Goal: Task Accomplishment & Management: Use online tool/utility

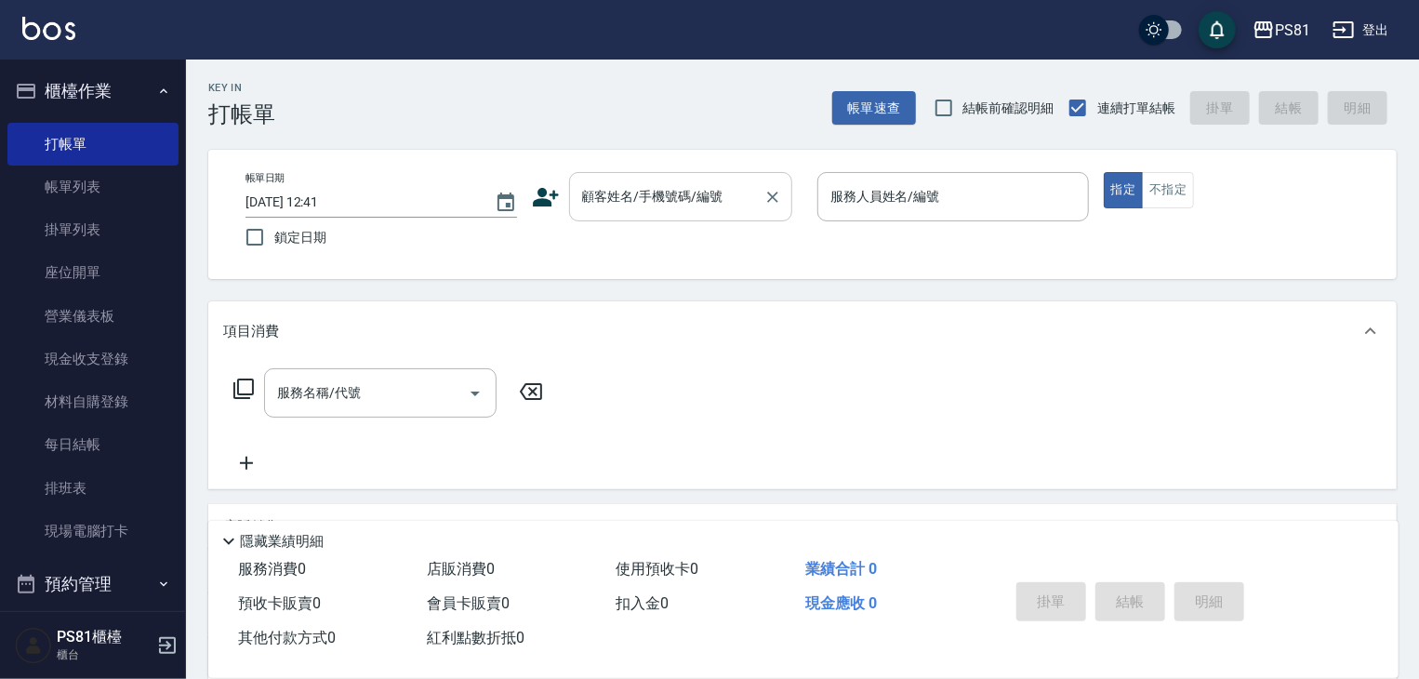
click at [650, 209] on input "顧客姓名/手機號碼/編號" at bounding box center [667, 196] width 179 height 33
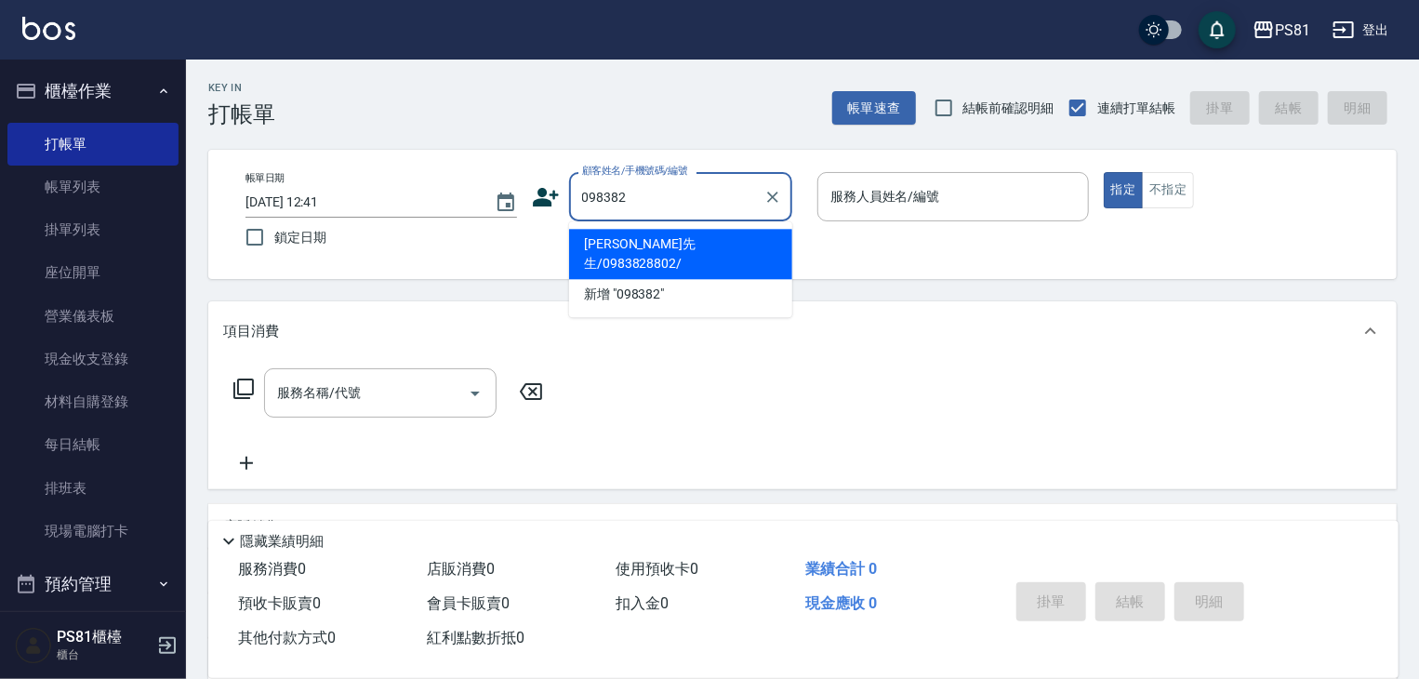
type input "0983828"
click at [770, 198] on icon "Clear" at bounding box center [772, 197] width 11 height 11
click at [720, 109] on div "Key In 打帳單 帳單速查 結帳前確認明細 連續打單結帳 掛單 結帳 明細" at bounding box center [791, 94] width 1211 height 68
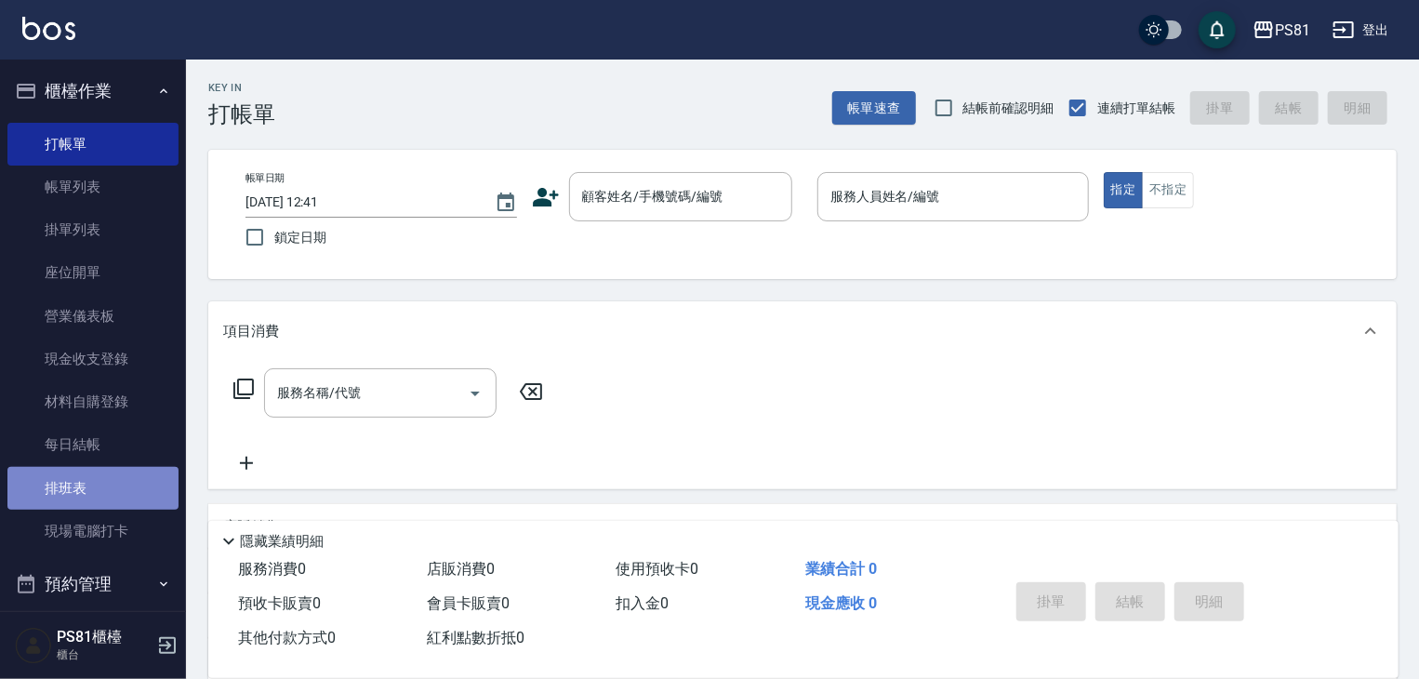
click at [103, 467] on link "排班表" at bounding box center [92, 488] width 171 height 43
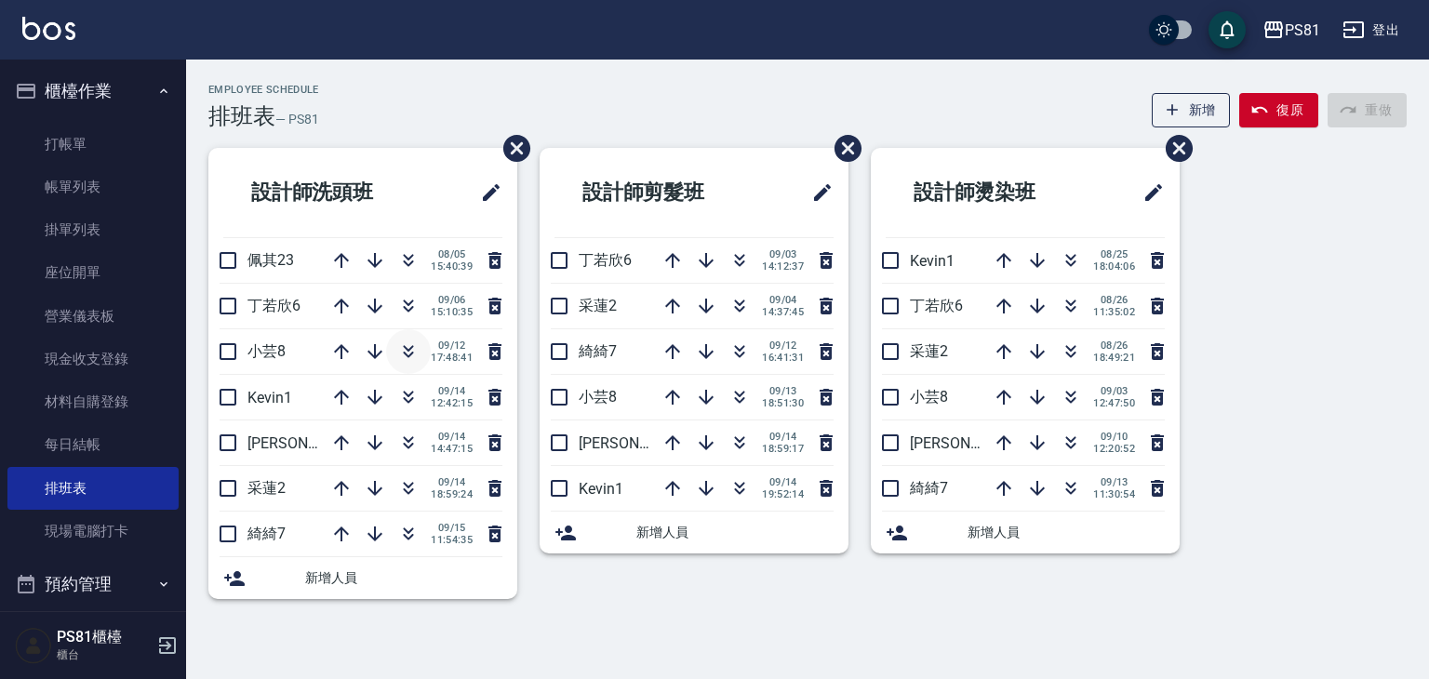
click at [411, 336] on button "button" at bounding box center [408, 351] width 45 height 45
click at [405, 492] on icon "button" at bounding box center [408, 488] width 22 height 22
click at [112, 139] on link "打帳單" at bounding box center [92, 144] width 171 height 43
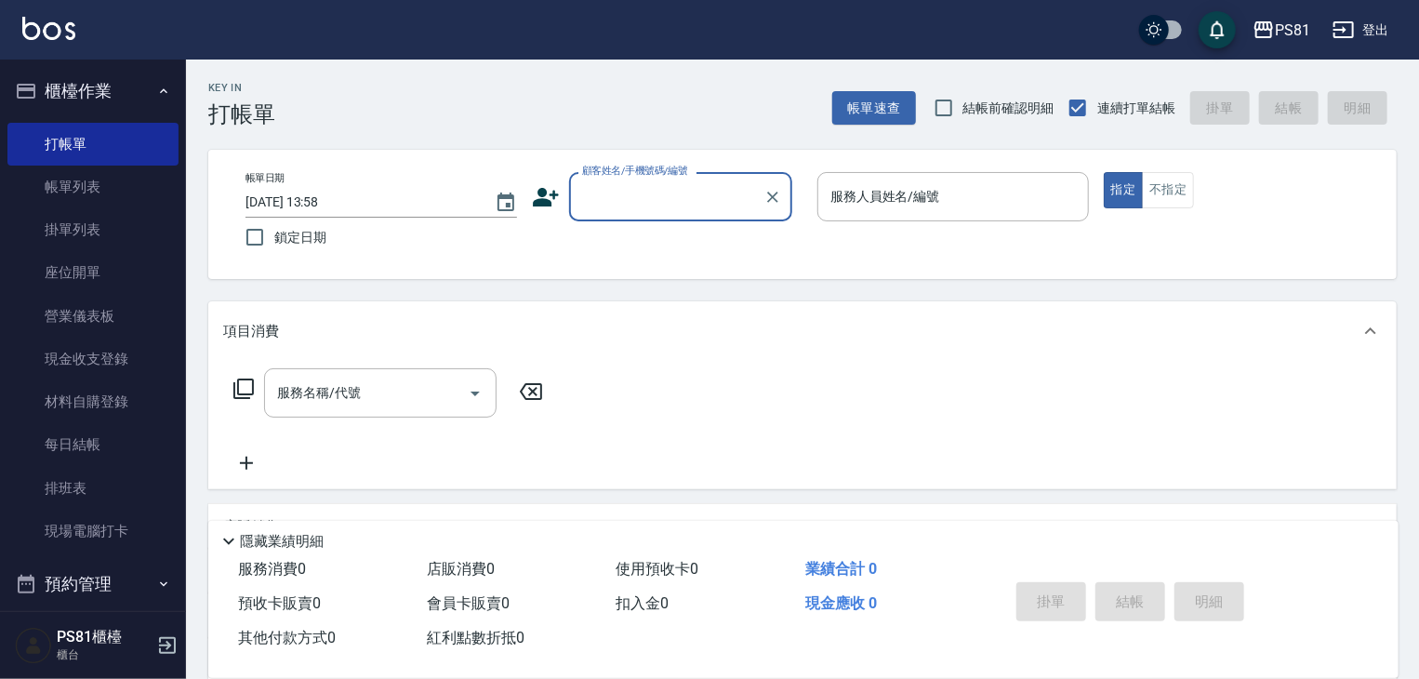
click at [643, 178] on div "顧客姓名/手機號碼/編號" at bounding box center [680, 196] width 223 height 49
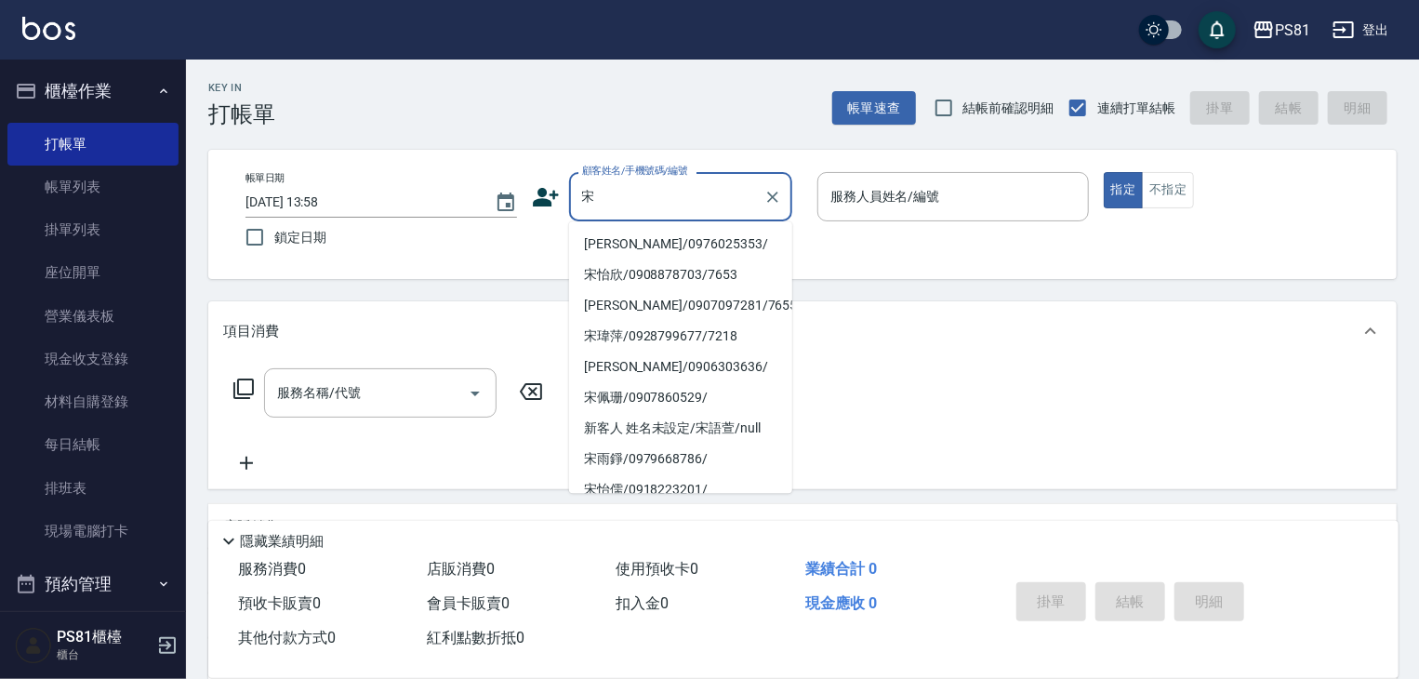
click at [650, 237] on li "[PERSON_NAME]/0976025353/" at bounding box center [680, 244] width 223 height 31
type input "[PERSON_NAME]/0976025353/"
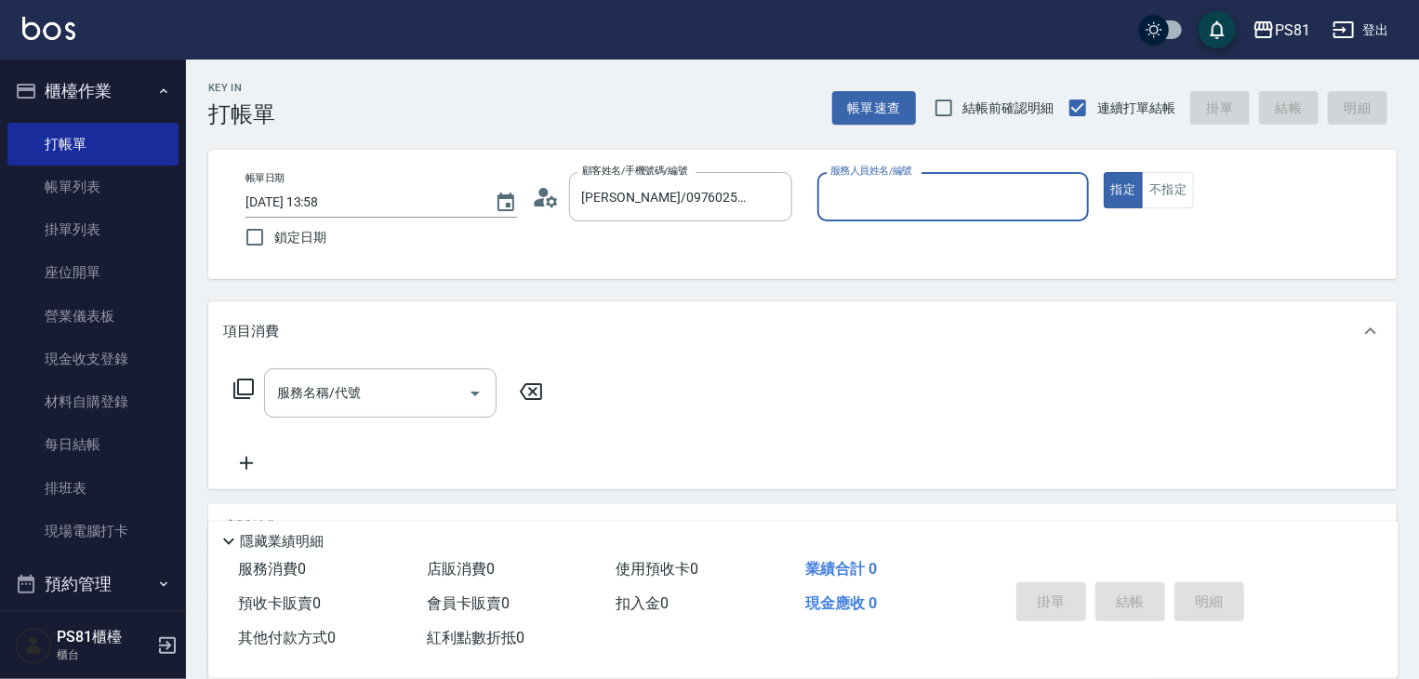
type input "小芸-8"
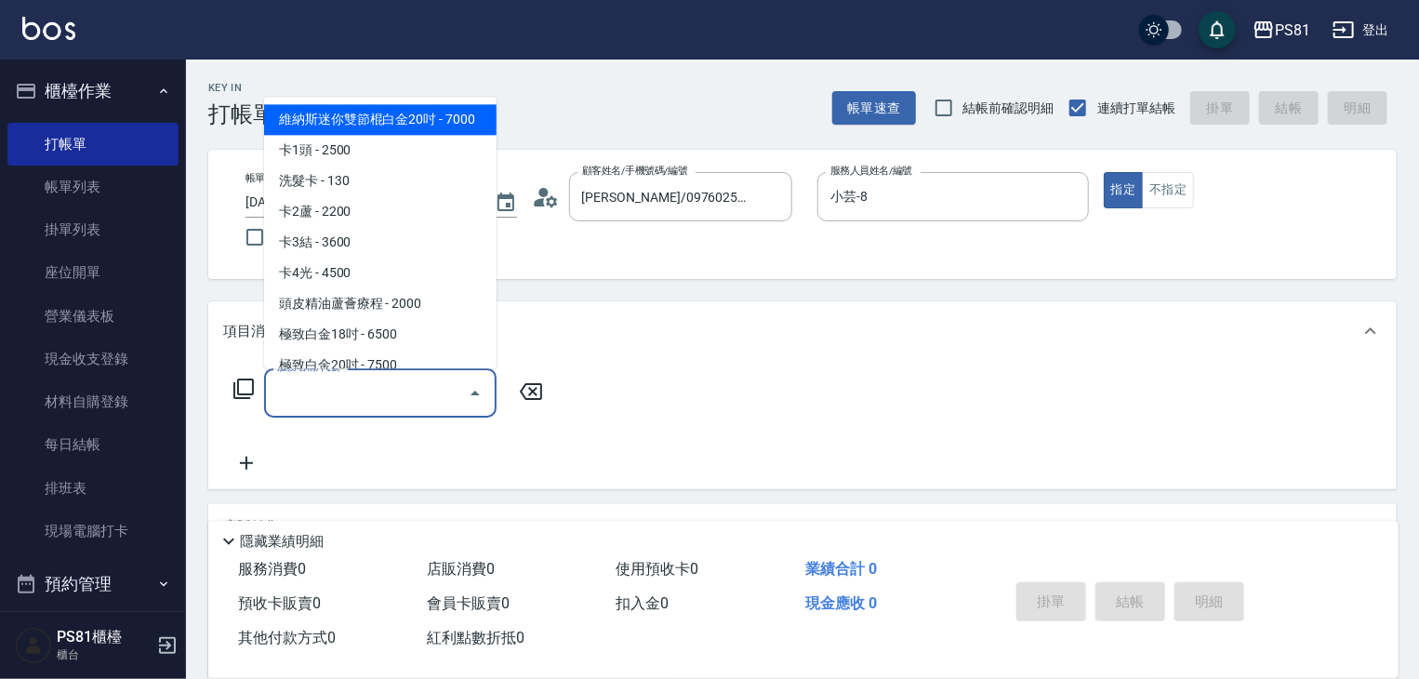
click at [338, 399] on input "服務名稱/代號" at bounding box center [367, 393] width 188 height 33
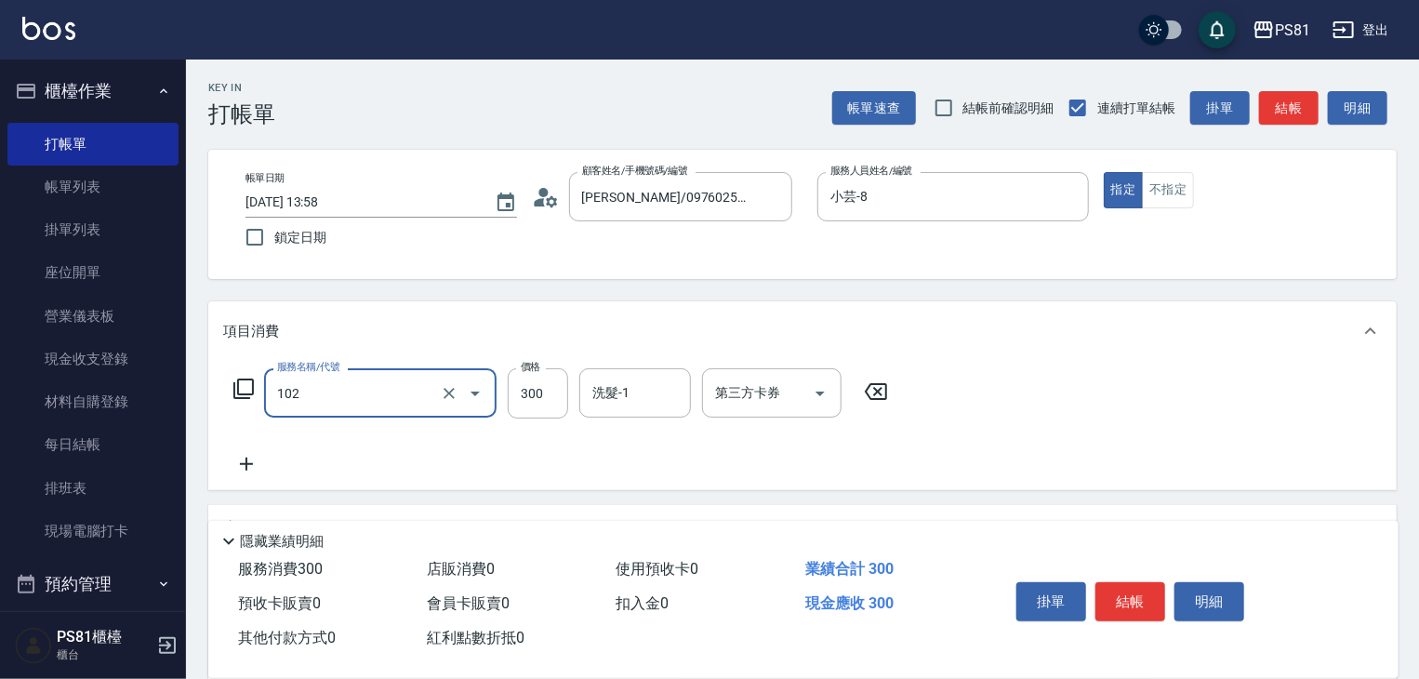
type input "保濕洗(102)"
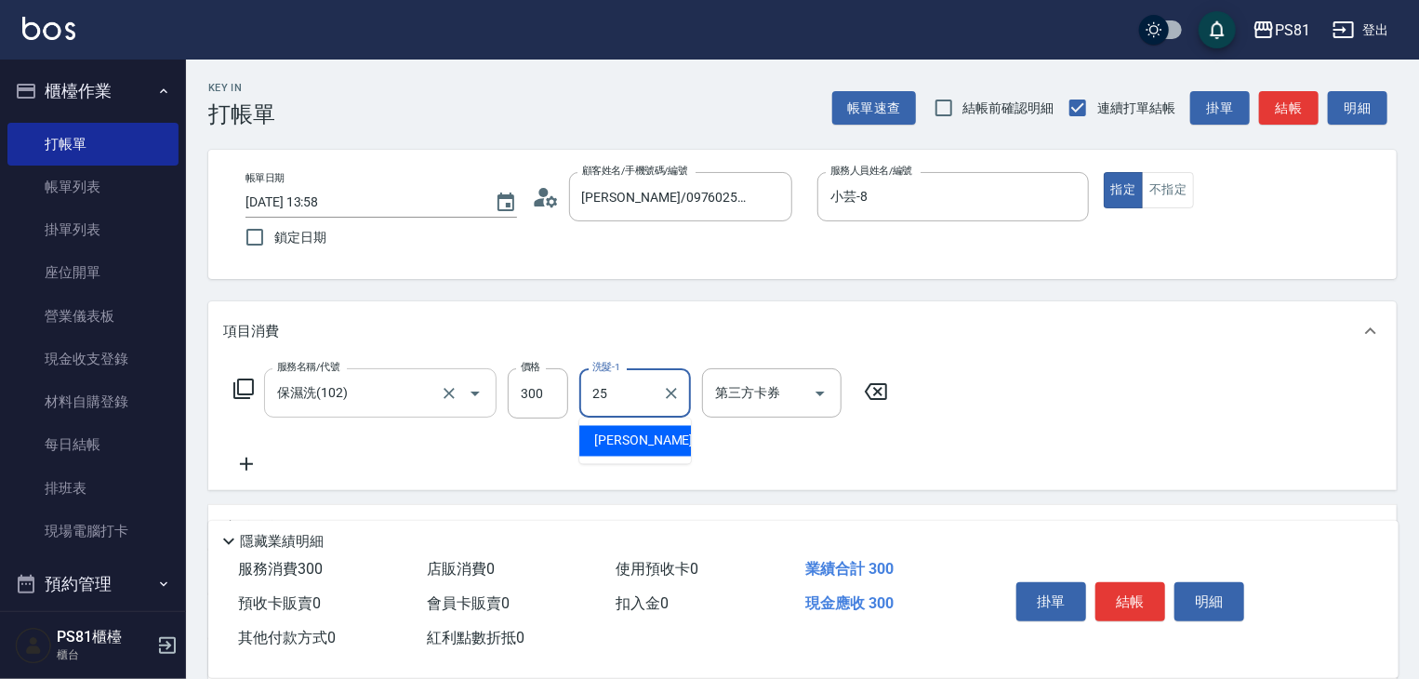
type input "妮可-25"
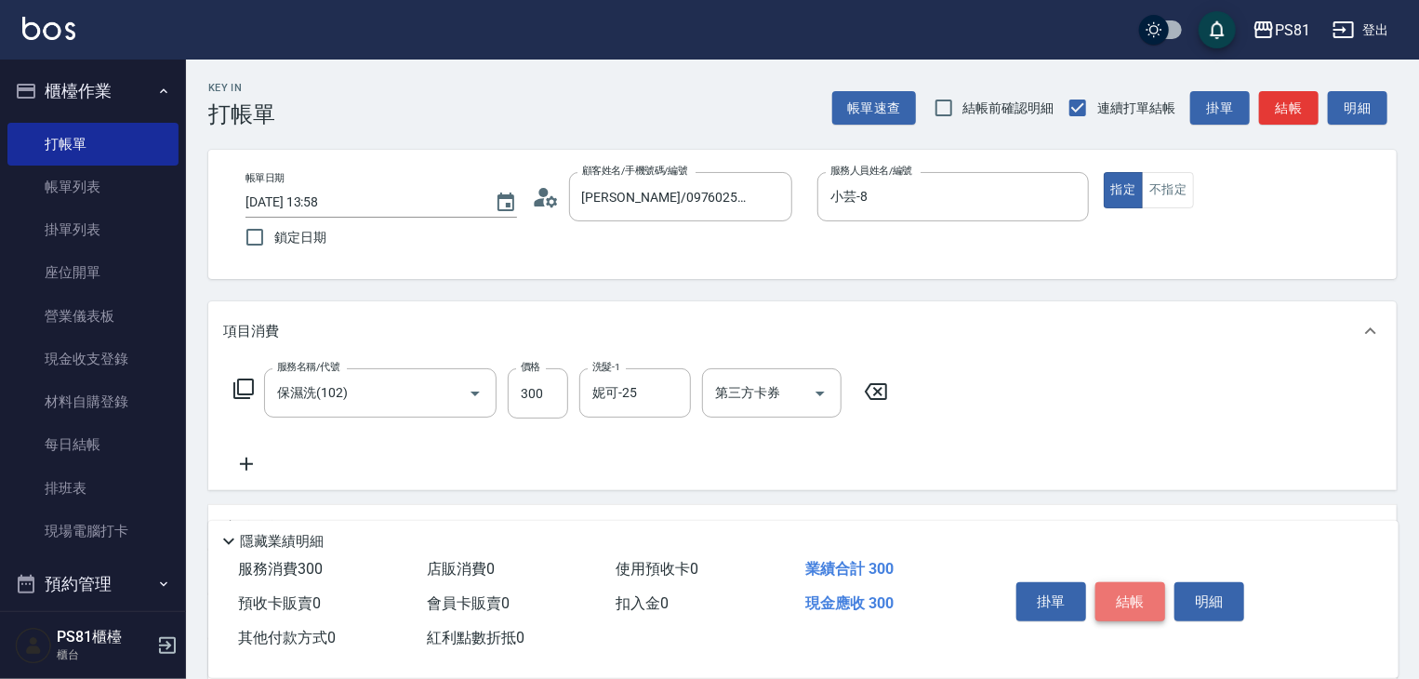
click at [1138, 600] on button "結帳" at bounding box center [1131, 601] width 70 height 39
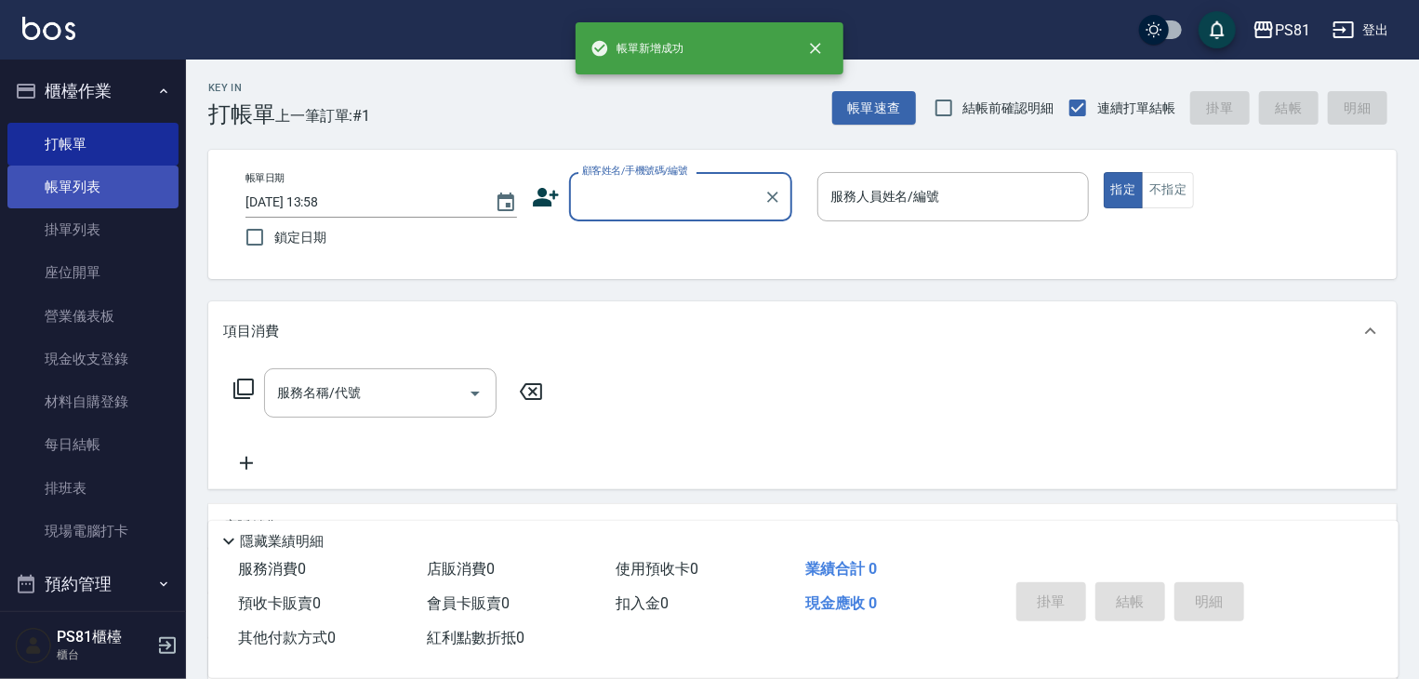
click at [83, 187] on link "帳單列表" at bounding box center [92, 187] width 171 height 43
